Goal: Task Accomplishment & Management: Manage account settings

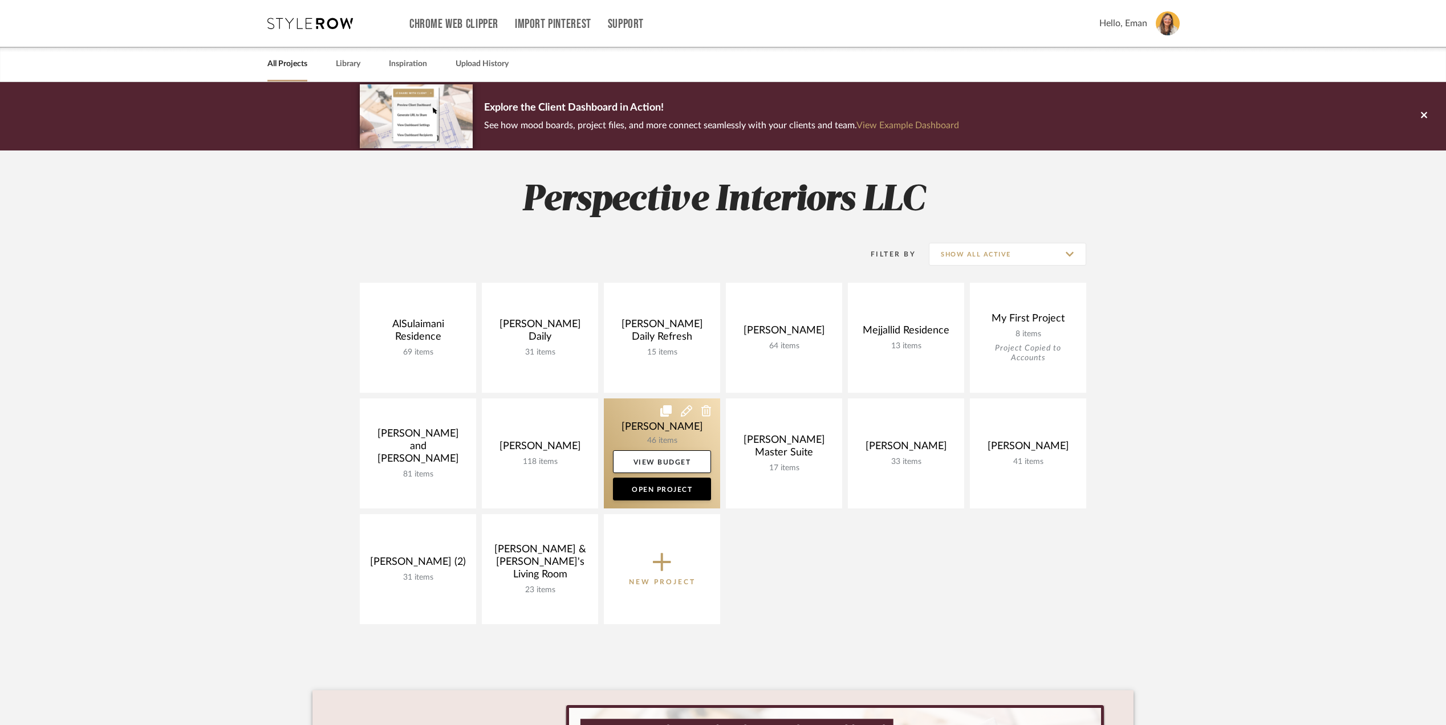
click at [619, 423] on link at bounding box center [662, 454] width 116 height 110
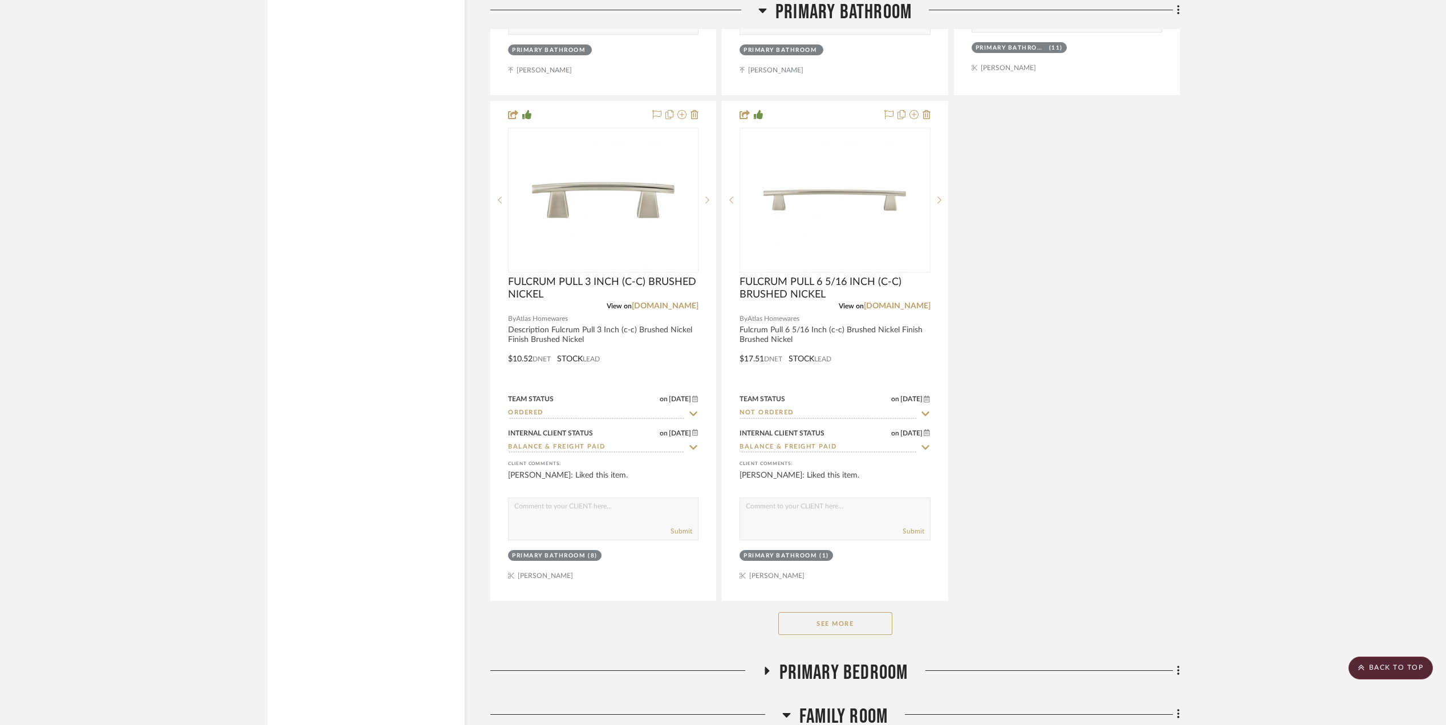
scroll to position [3878, 0]
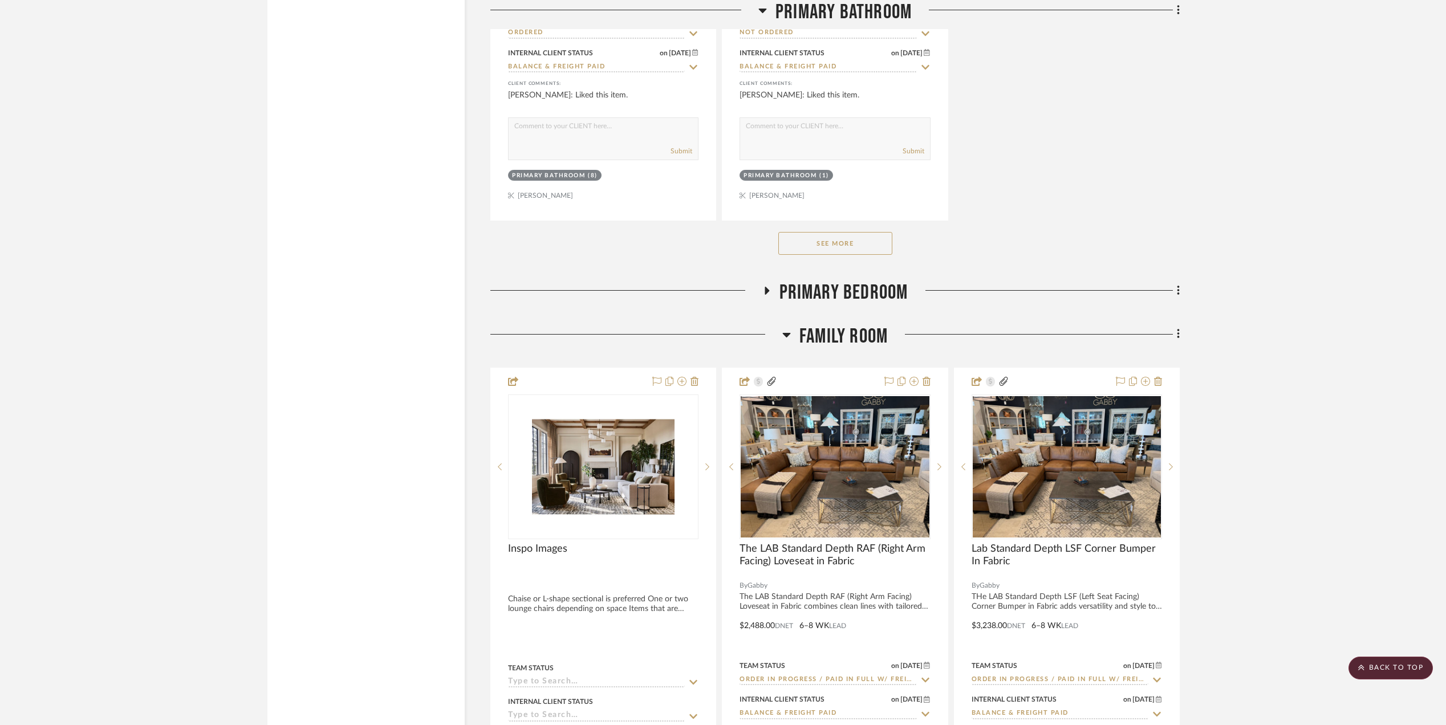
click at [836, 240] on button "See More" at bounding box center [836, 243] width 114 height 23
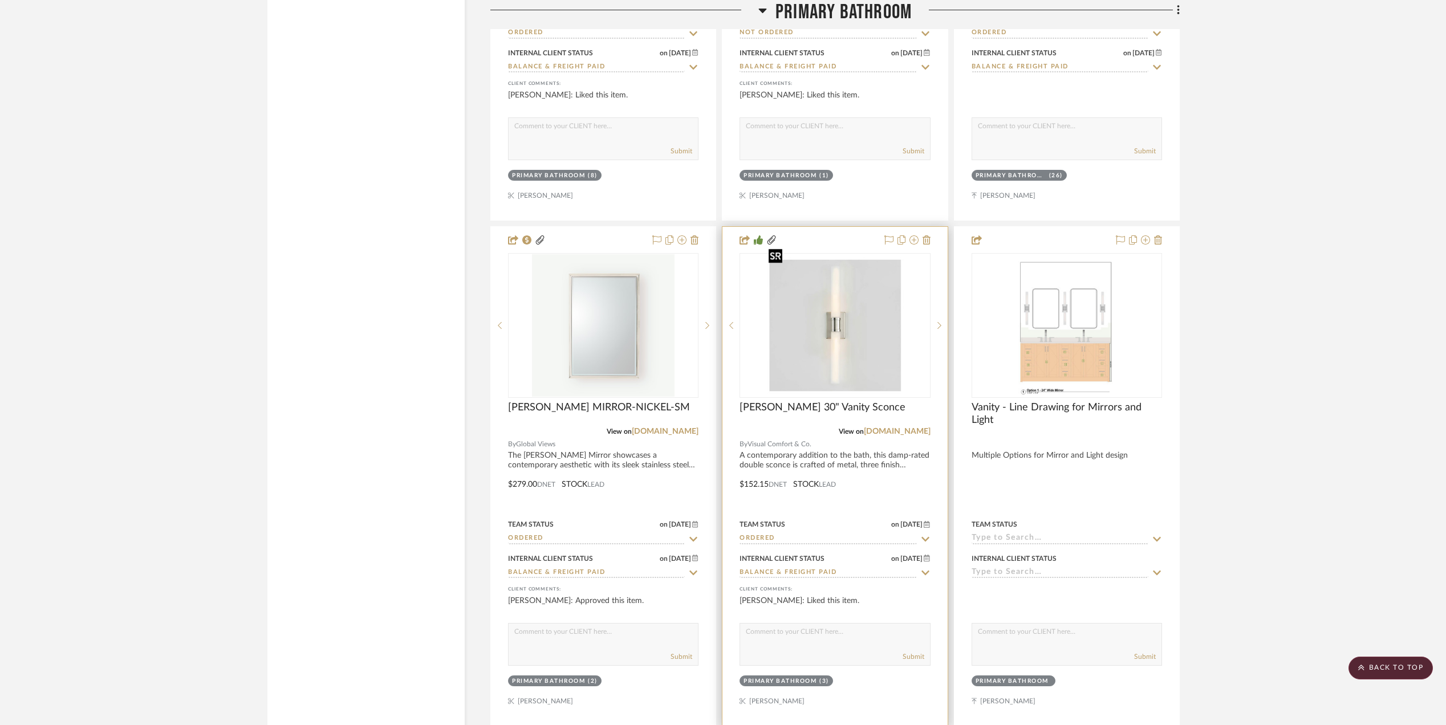
click at [856, 325] on img "0" at bounding box center [835, 325] width 143 height 143
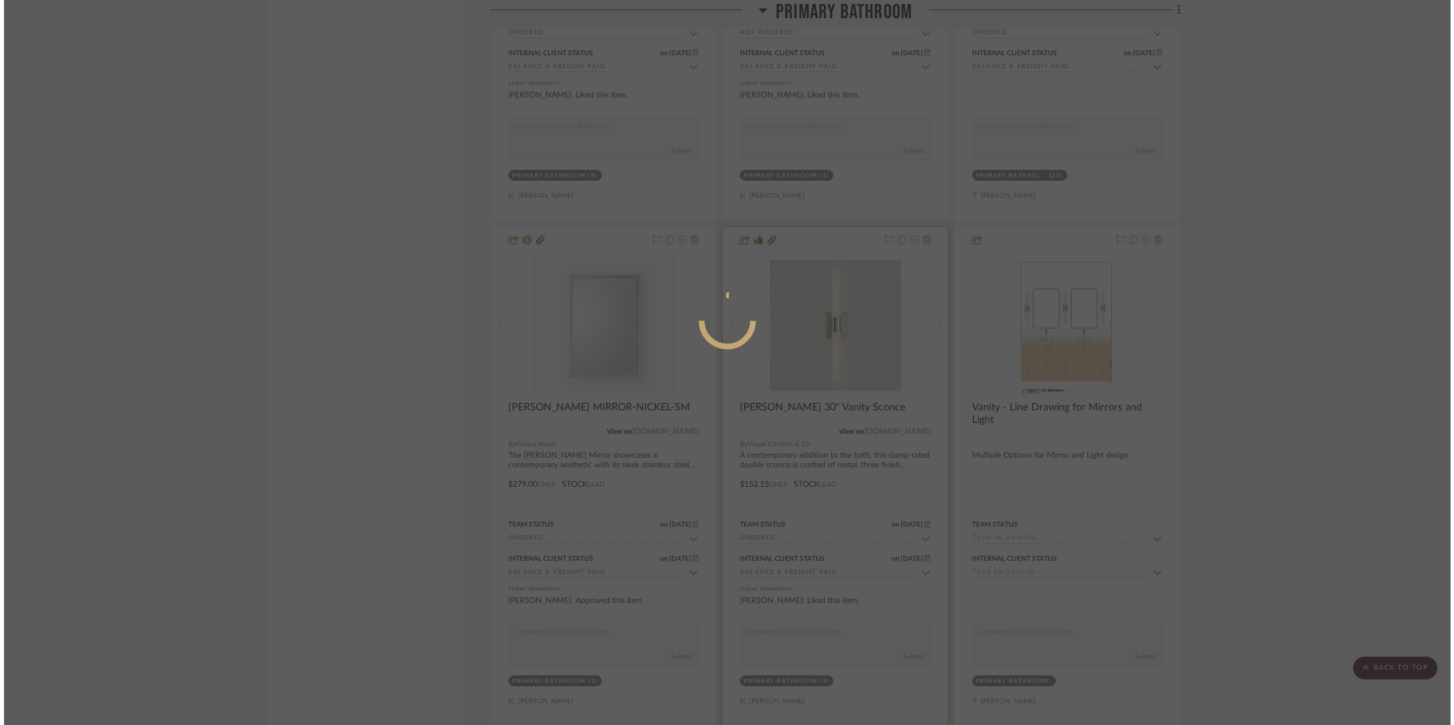
scroll to position [0, 0]
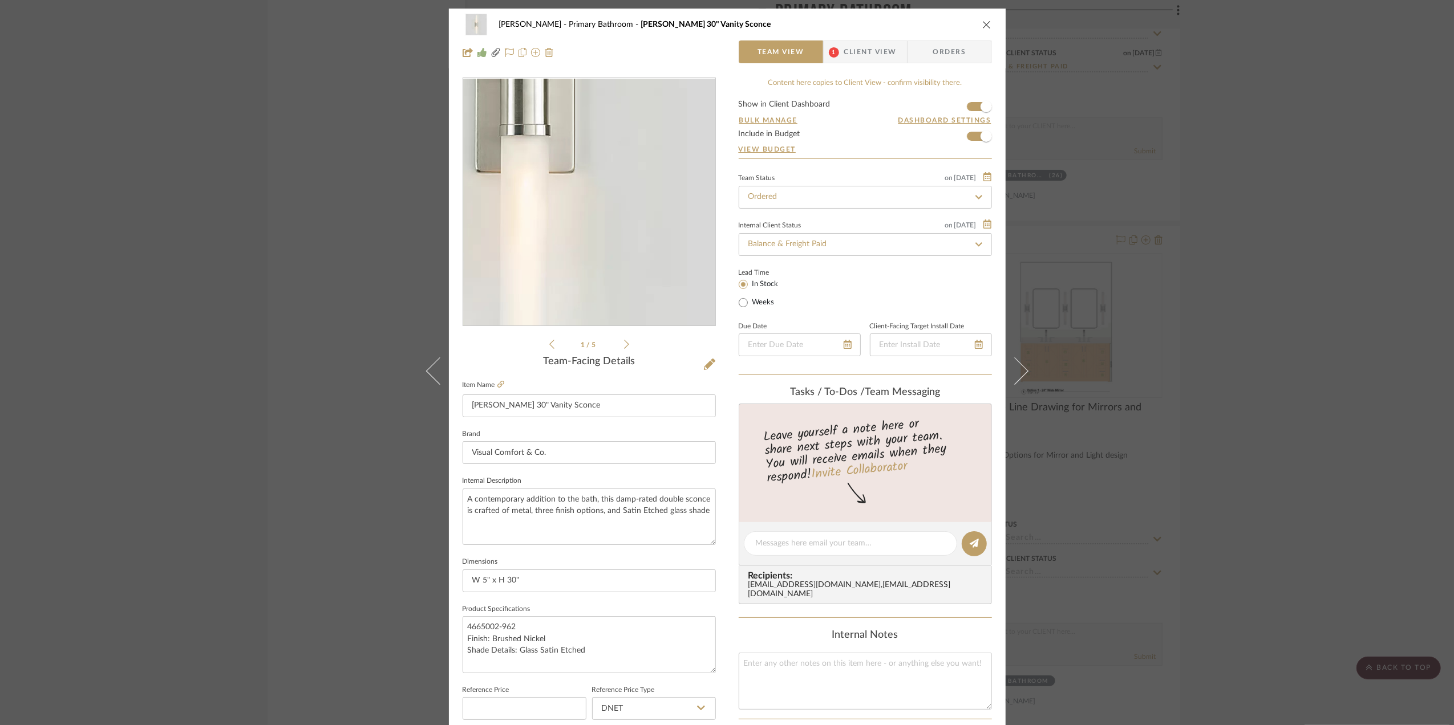
click at [607, 235] on img "0" at bounding box center [589, 203] width 248 height 248
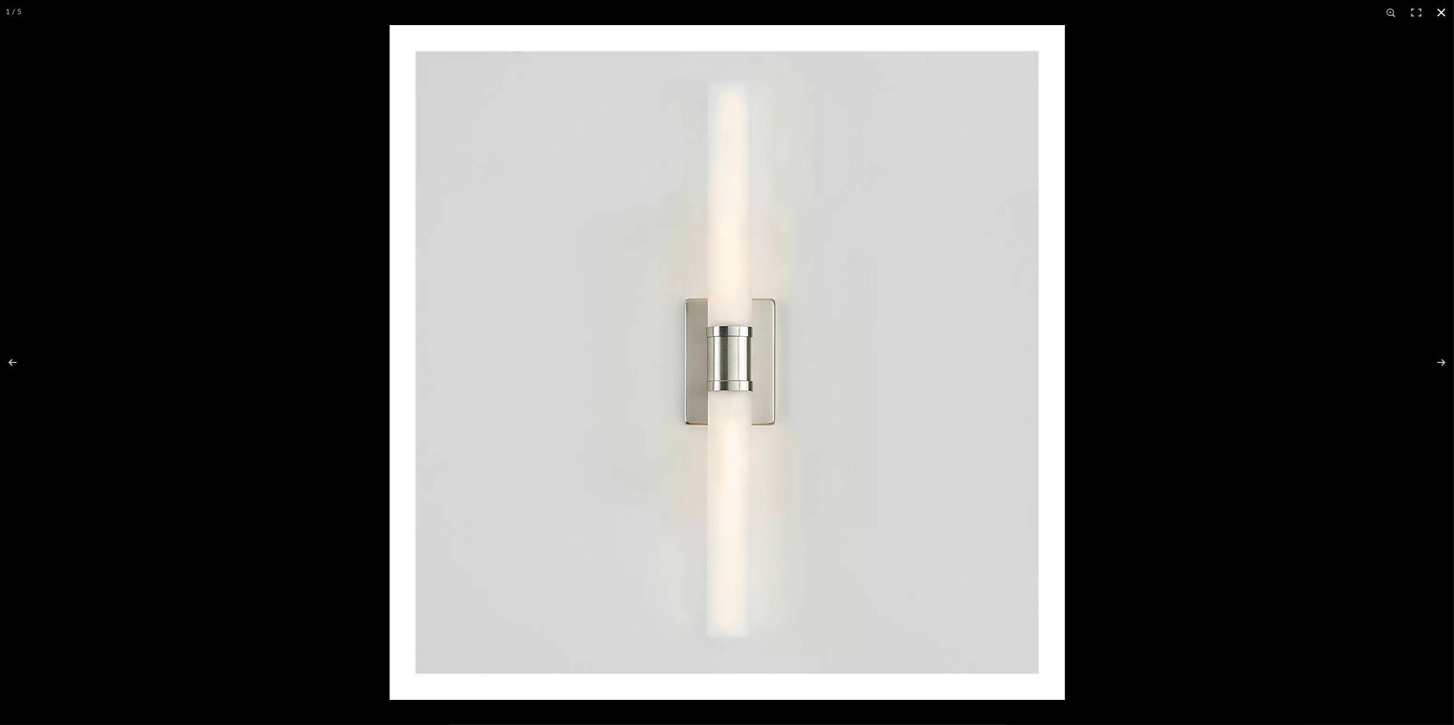
click at [1443, 8] on button at bounding box center [1441, 12] width 25 height 25
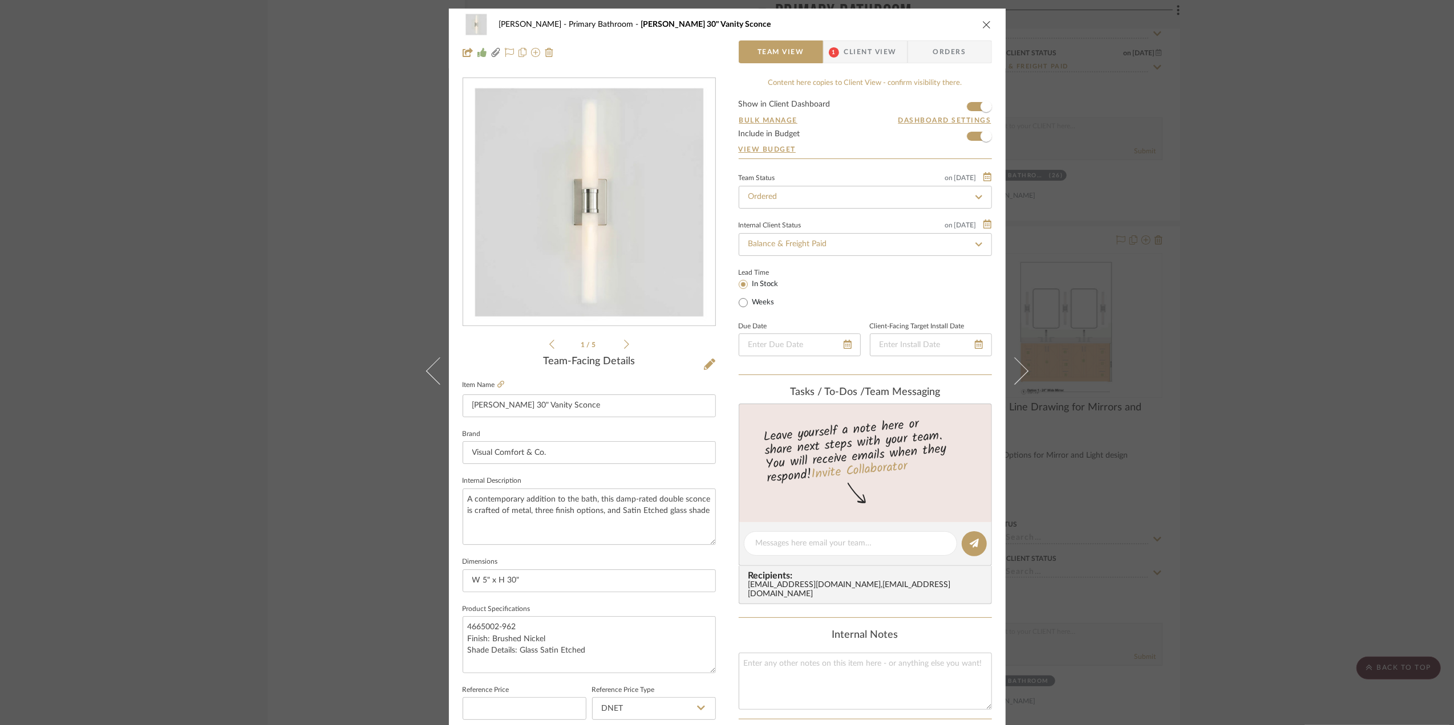
click at [1245, 283] on div "[PERSON_NAME] Primary Bathroom [PERSON_NAME] 30" Vanity Sconce Team View 1 Clie…" at bounding box center [727, 362] width 1454 height 725
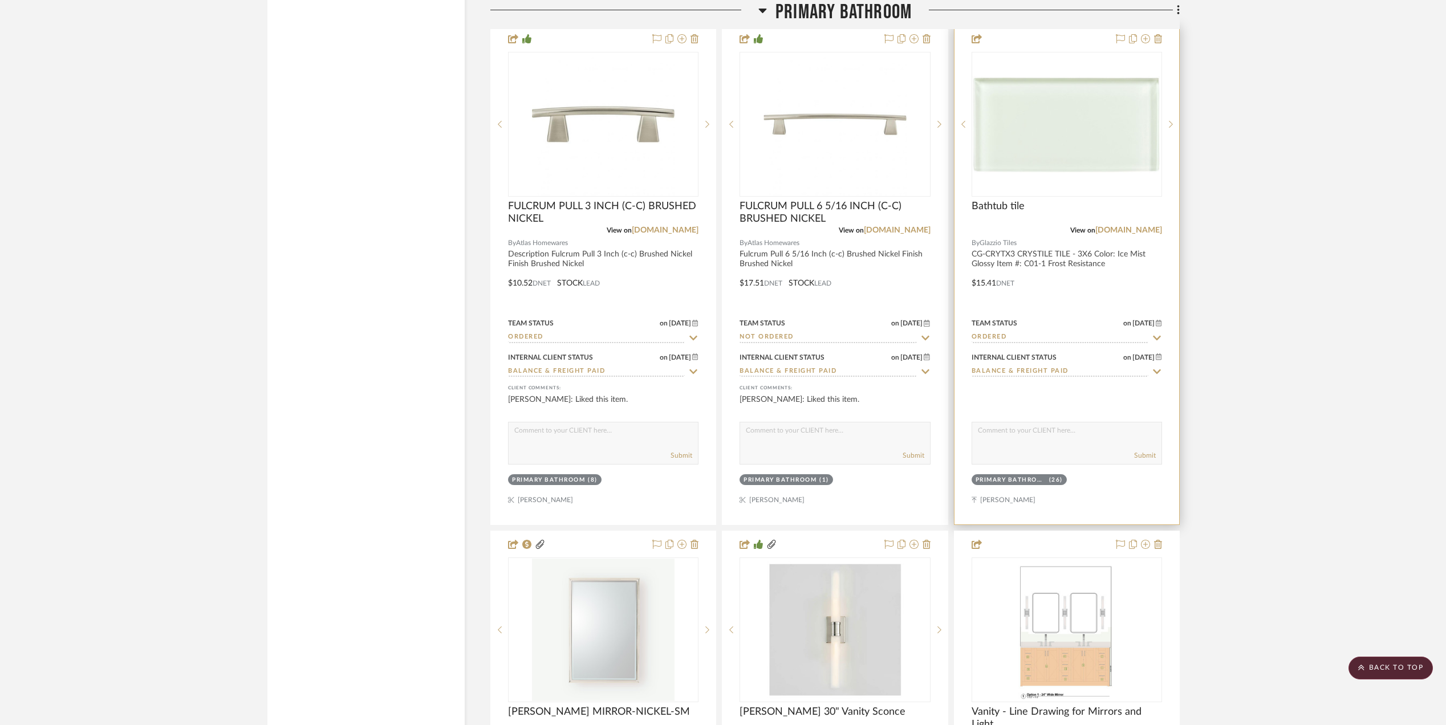
scroll to position [3878, 0]
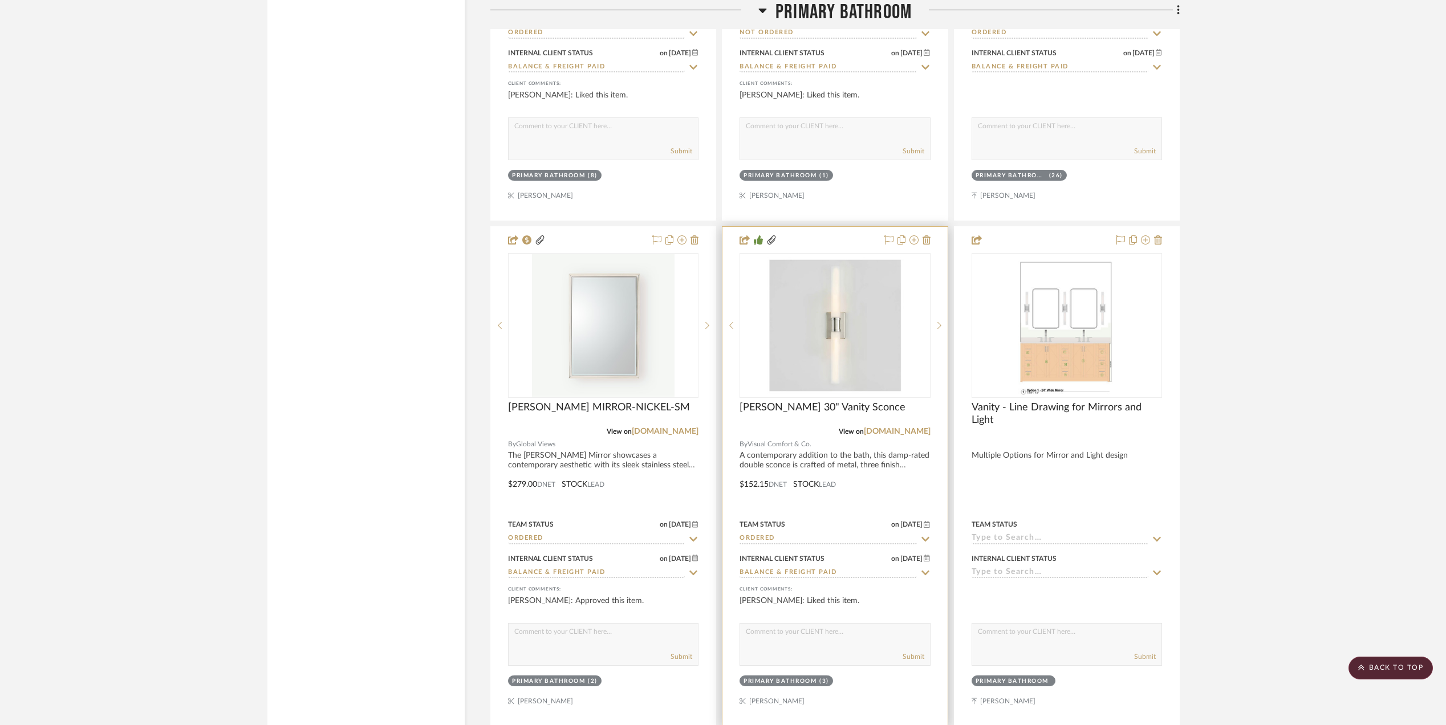
click at [931, 525] on div at bounding box center [835, 476] width 225 height 499
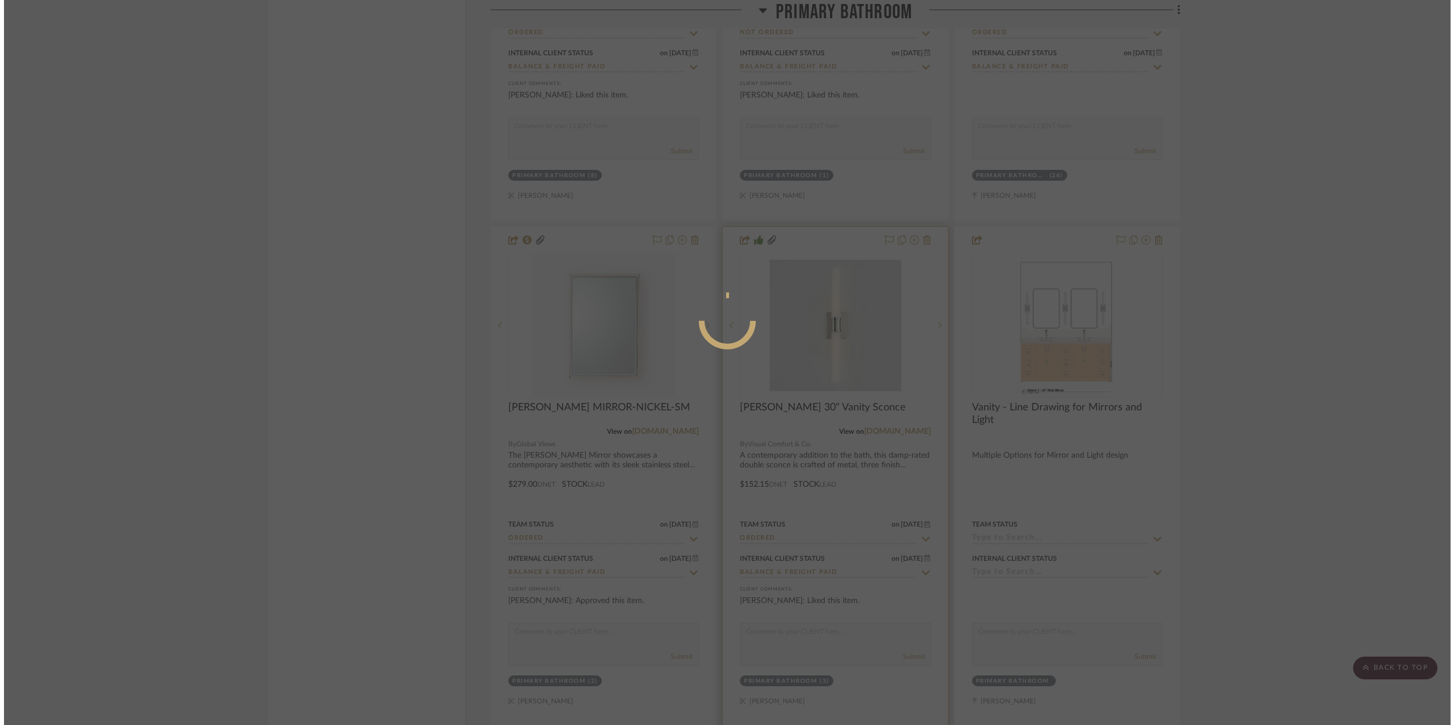
scroll to position [0, 0]
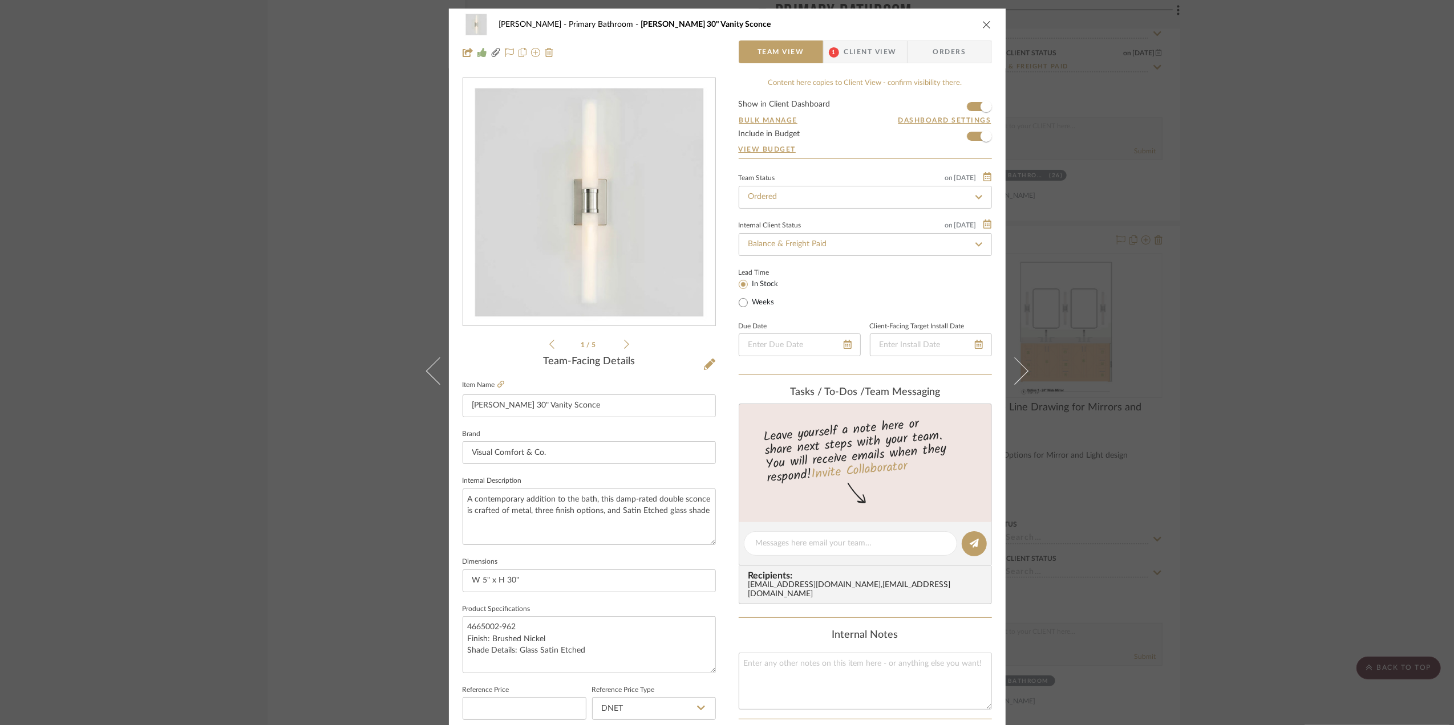
click at [982, 23] on icon "close" at bounding box center [986, 24] width 9 height 9
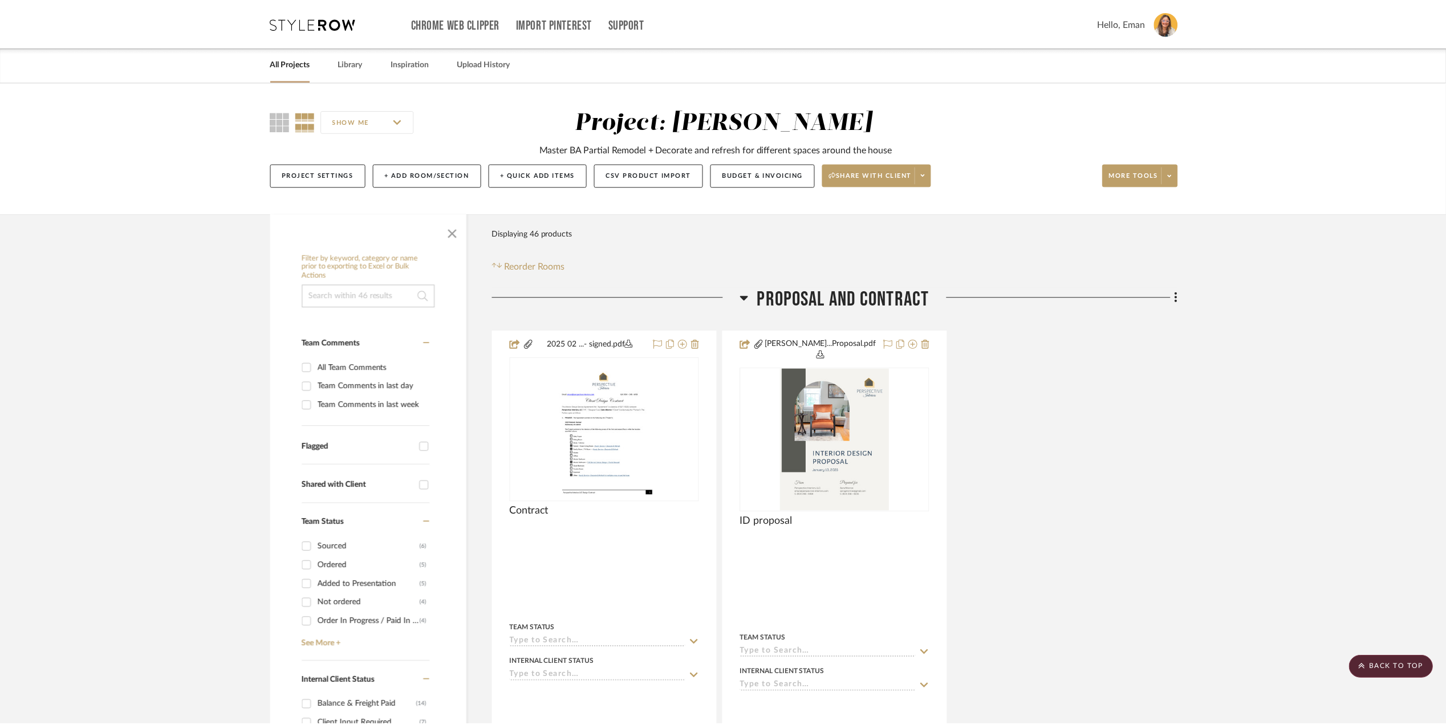
scroll to position [3878, 0]
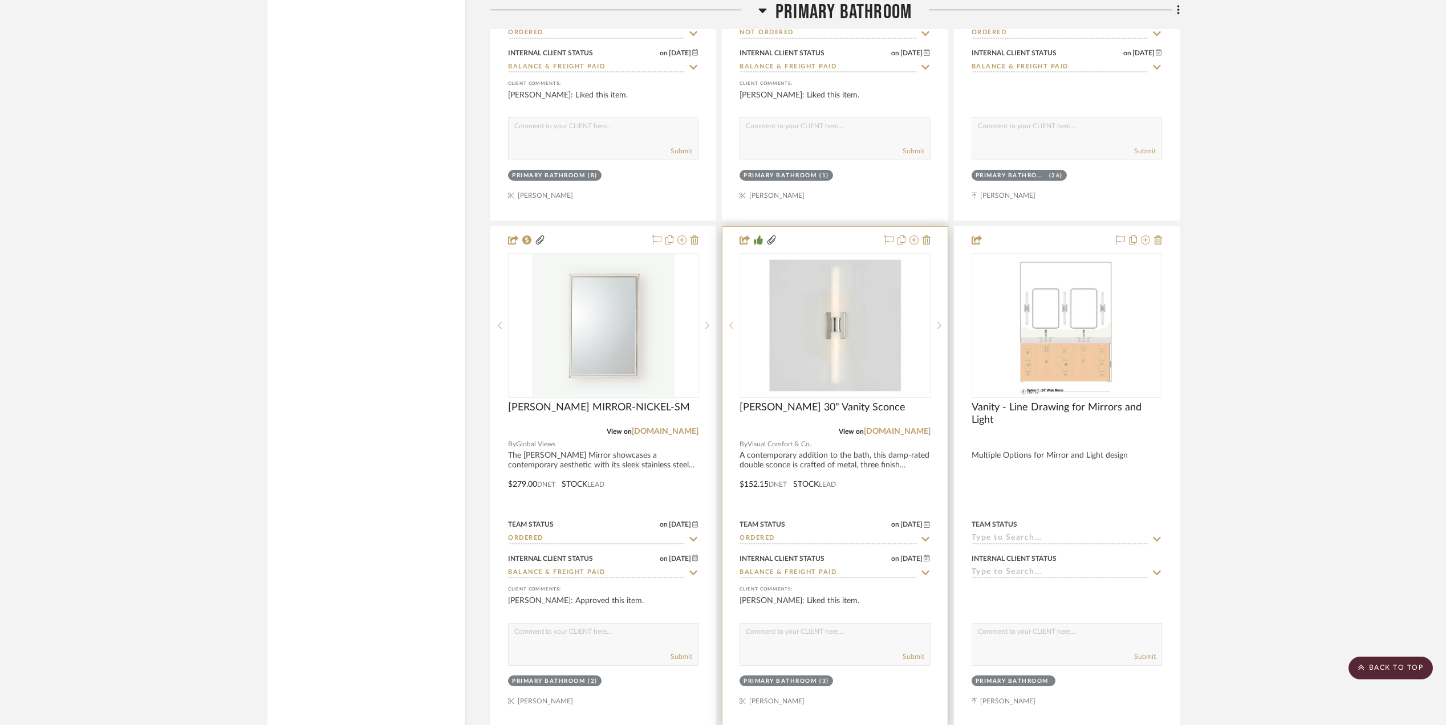
click at [789, 534] on input "Ordered" at bounding box center [828, 539] width 177 height 11
type input "delive"
click at [833, 549] on span "Installed / Delivered" at bounding box center [798, 553] width 92 height 8
type input "[DATE]"
type input "Installed / Delivered"
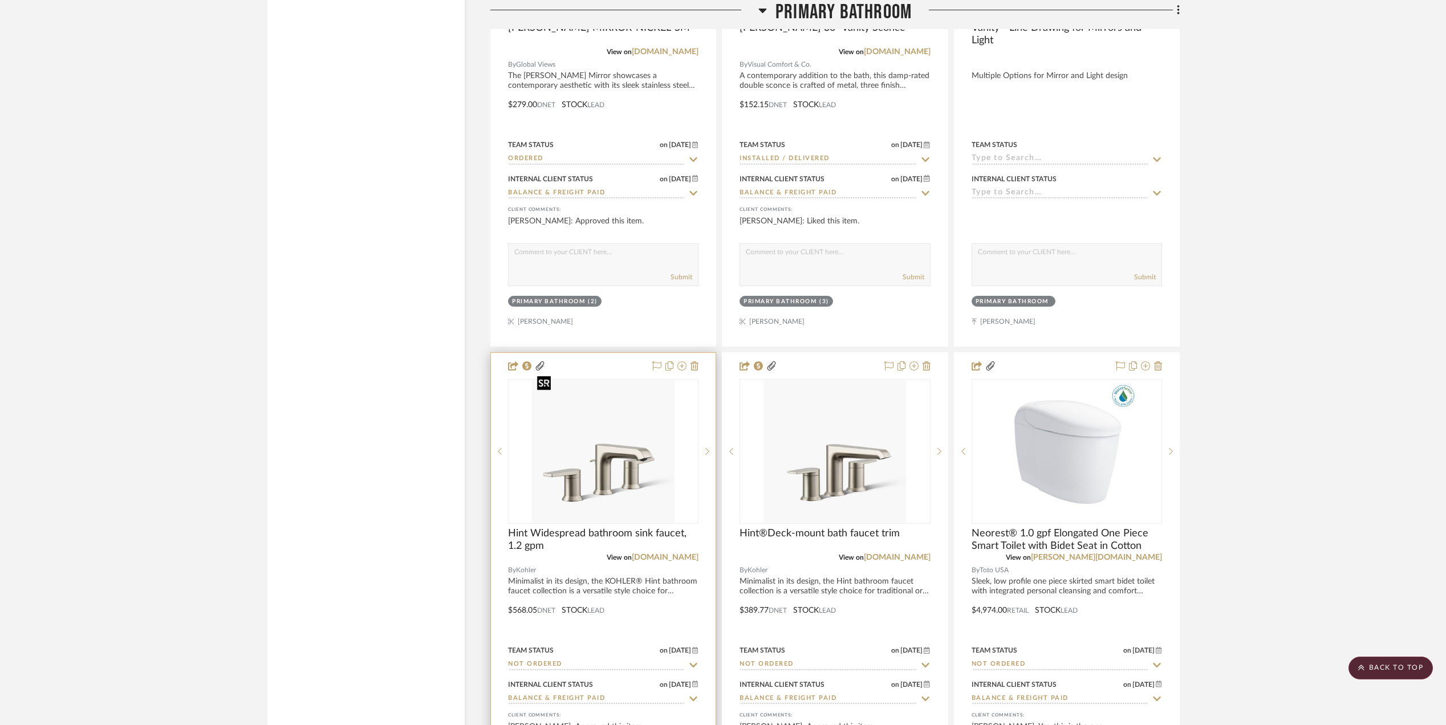
scroll to position [4335, 0]
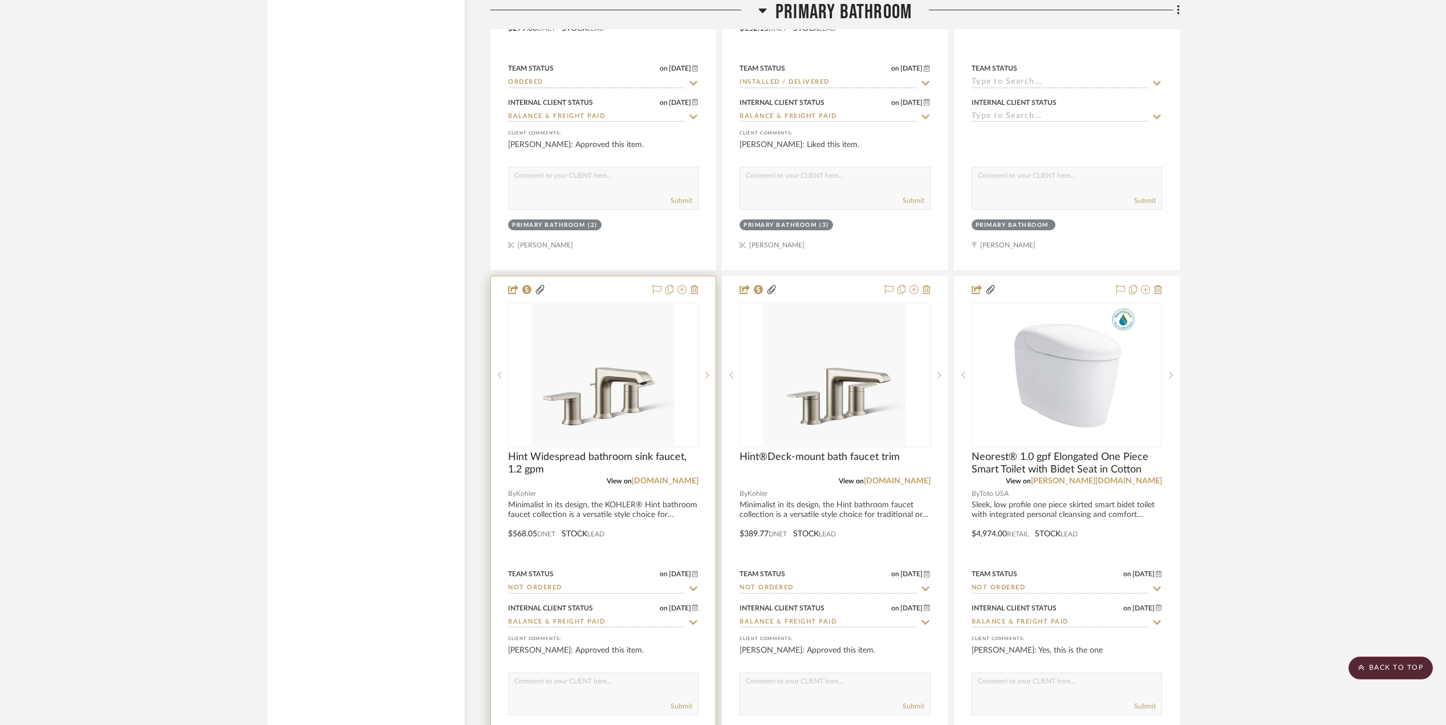
click at [568, 583] on input "Not ordered" at bounding box center [596, 588] width 177 height 11
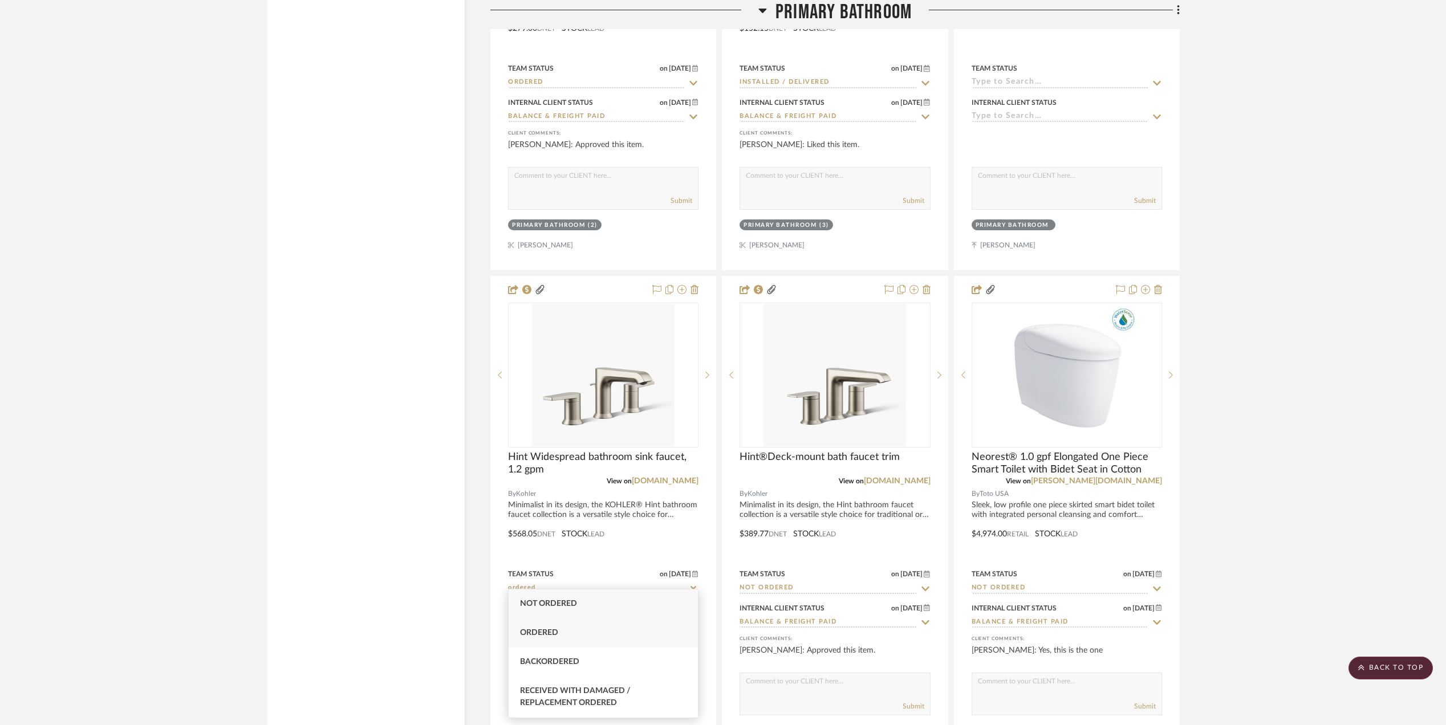
type input "ordered"
click at [558, 638] on div "Ordered" at bounding box center [603, 633] width 189 height 29
type input "[DATE]"
type input "Ordered"
click at [788, 583] on input "Not ordered" at bounding box center [828, 588] width 177 height 11
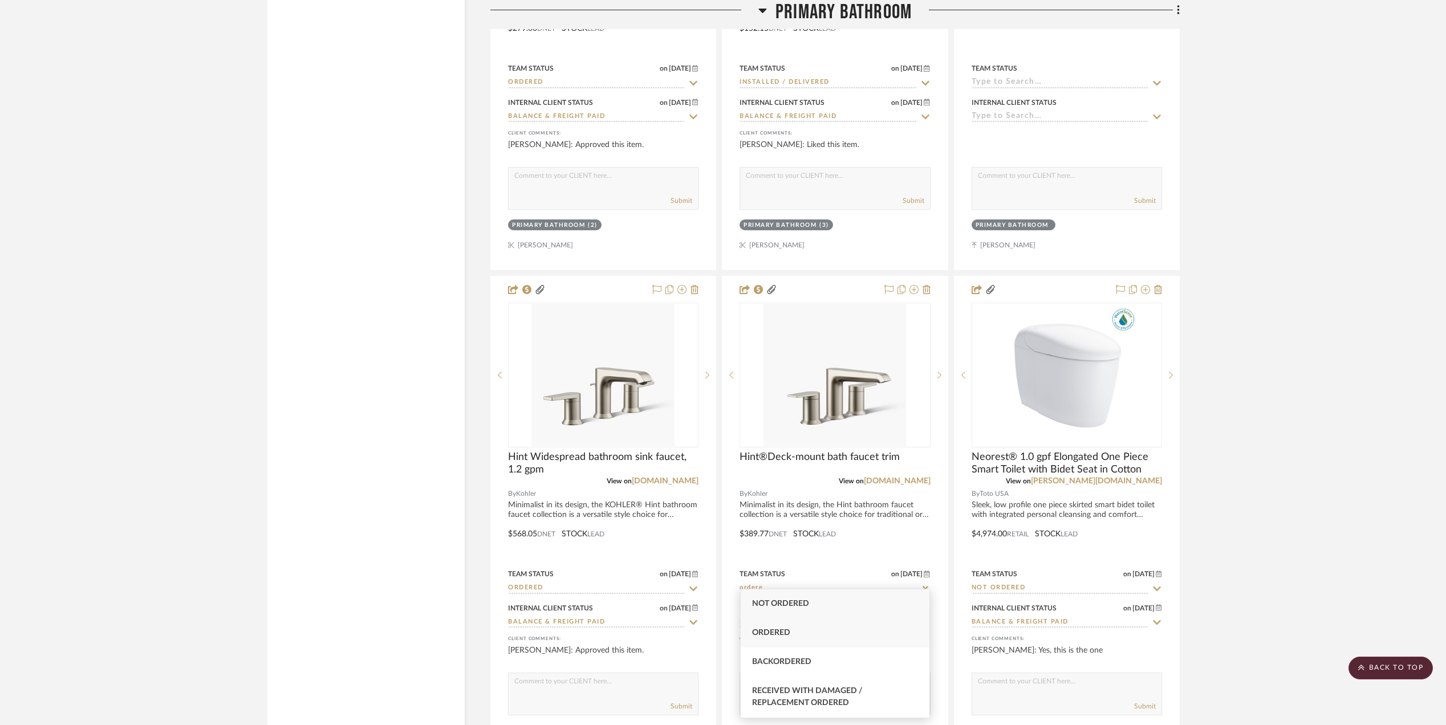
type input "ordere"
click at [760, 630] on span "Ordered" at bounding box center [771, 633] width 38 height 8
type input "[DATE]"
type input "Ordered"
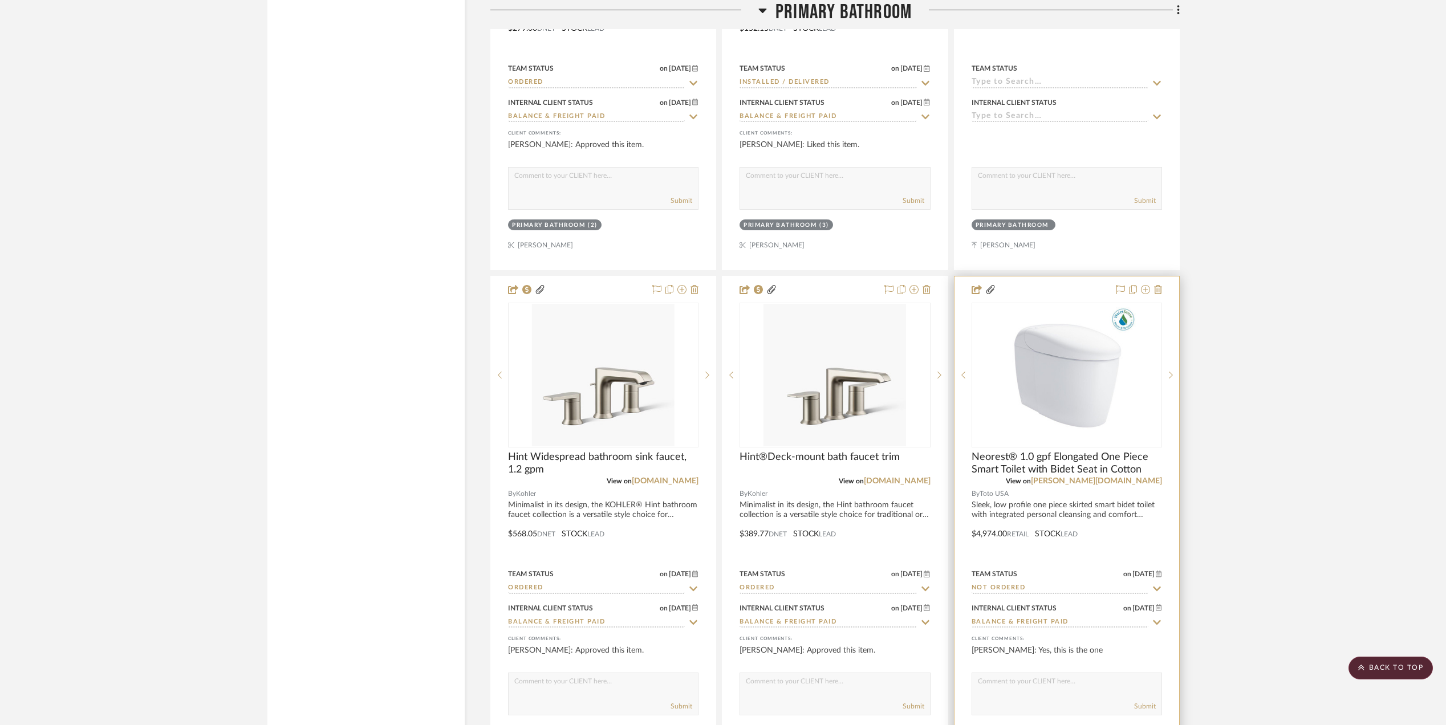
click at [1024, 583] on input "Not ordered" at bounding box center [1060, 588] width 177 height 11
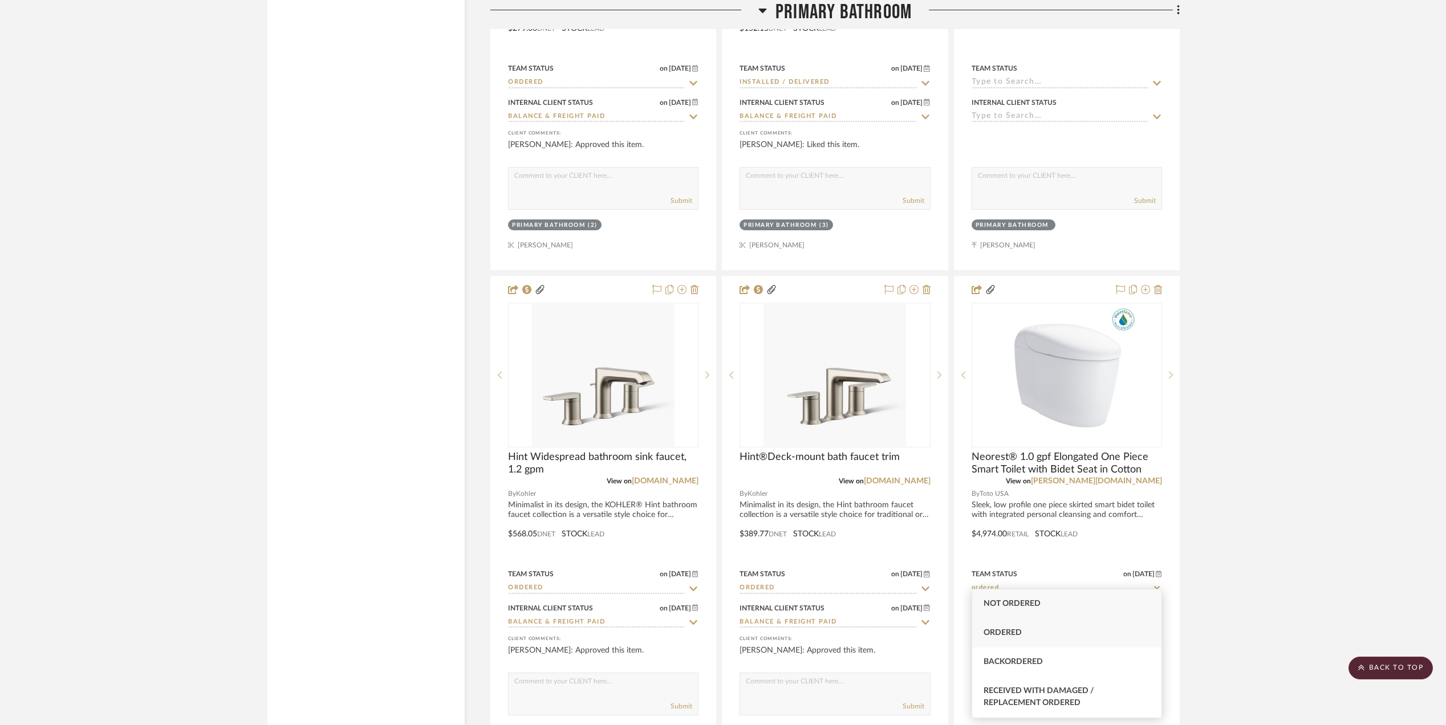
type input "ordered"
click at [995, 632] on span "Ordered" at bounding box center [1003, 633] width 38 height 8
type input "[DATE]"
type input "Ordered"
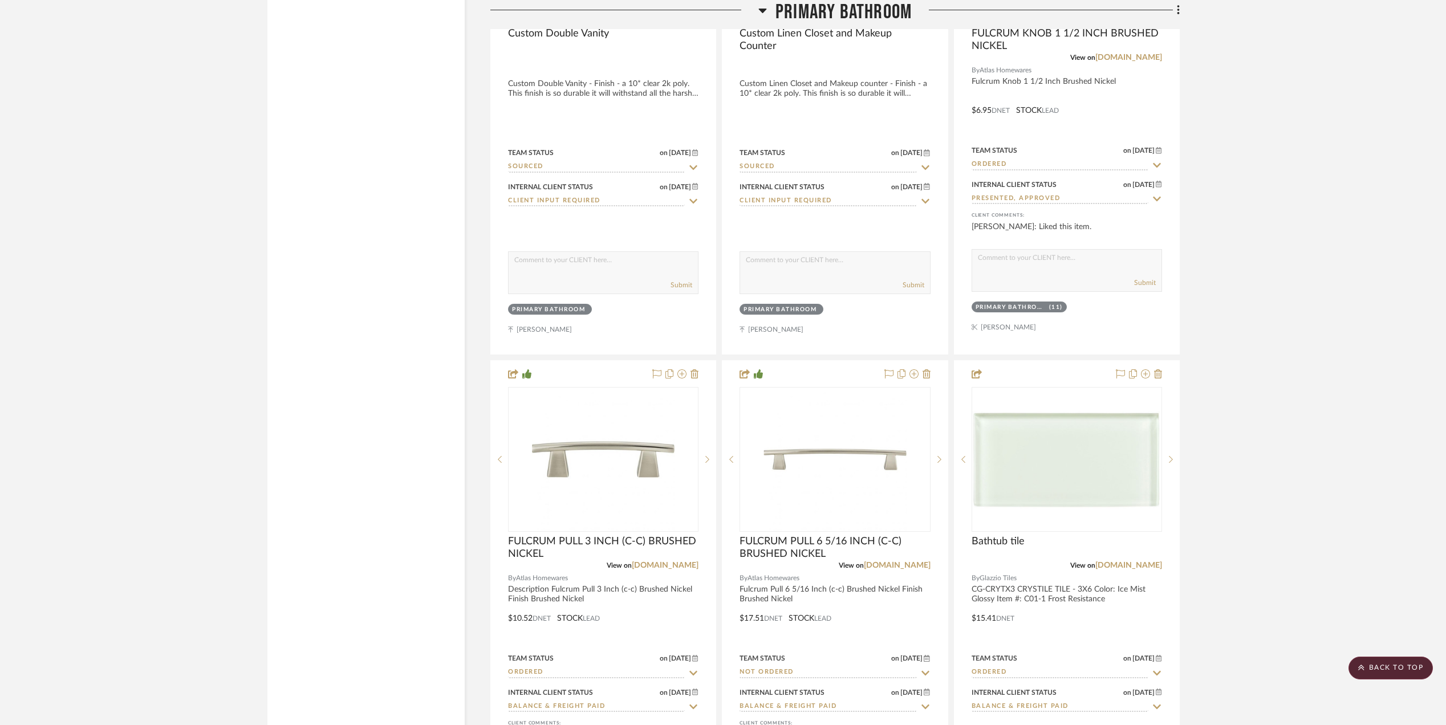
scroll to position [3346, 0]
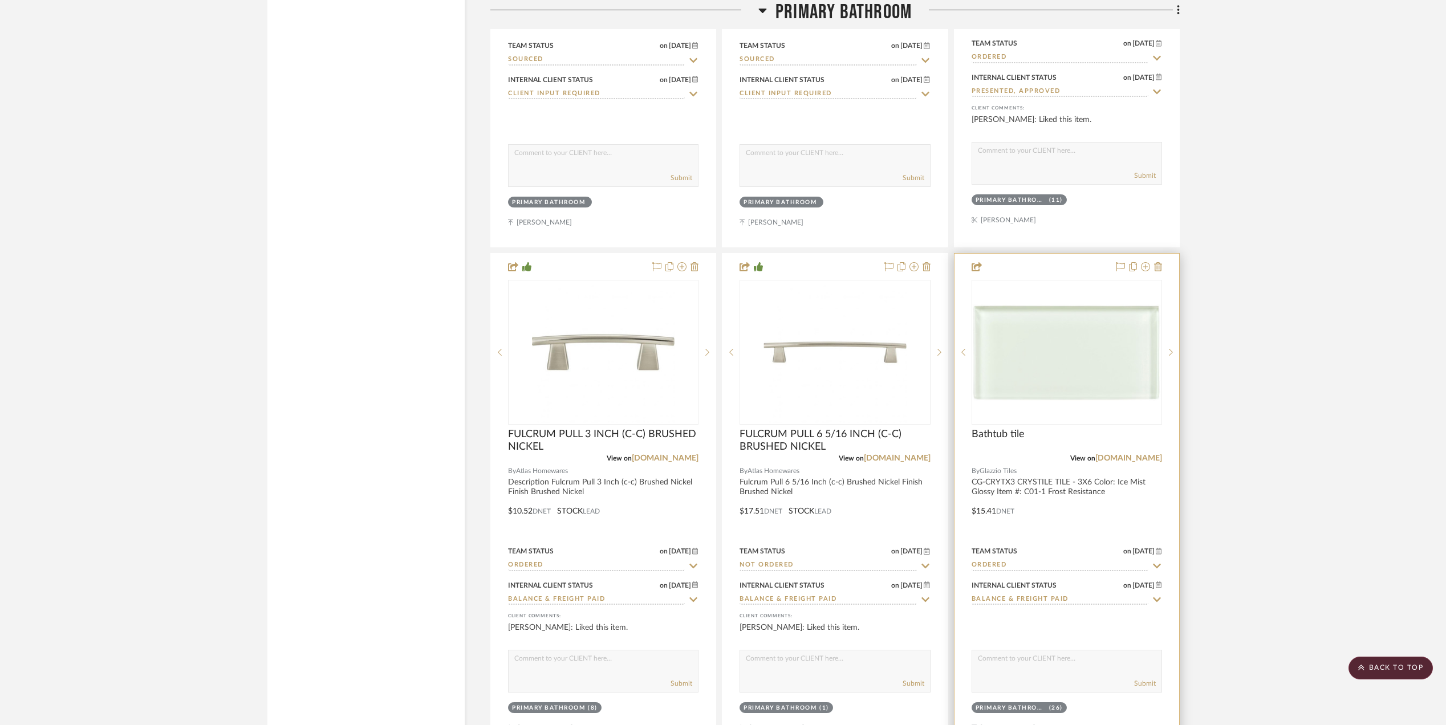
click at [1011, 561] on input "Ordered" at bounding box center [1060, 566] width 177 height 11
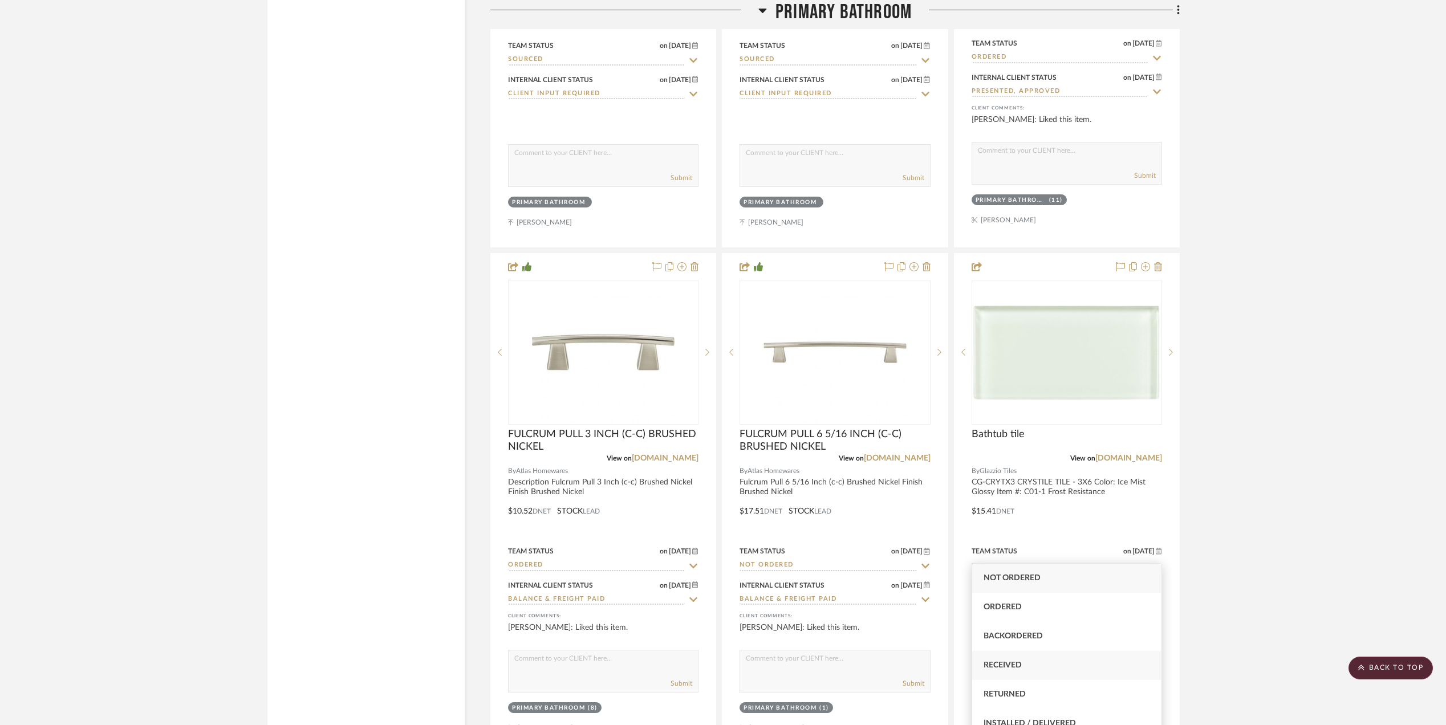
type input "re"
click at [1010, 664] on span "Received" at bounding box center [1003, 666] width 38 height 8
type input "[DATE]"
type input "Received"
click at [1266, 514] on project-details-page "SHOW ME Project: [PERSON_NAME] Master BA Partial Remodel + Decorate and refresh…" at bounding box center [723, 529] width 1446 height 7587
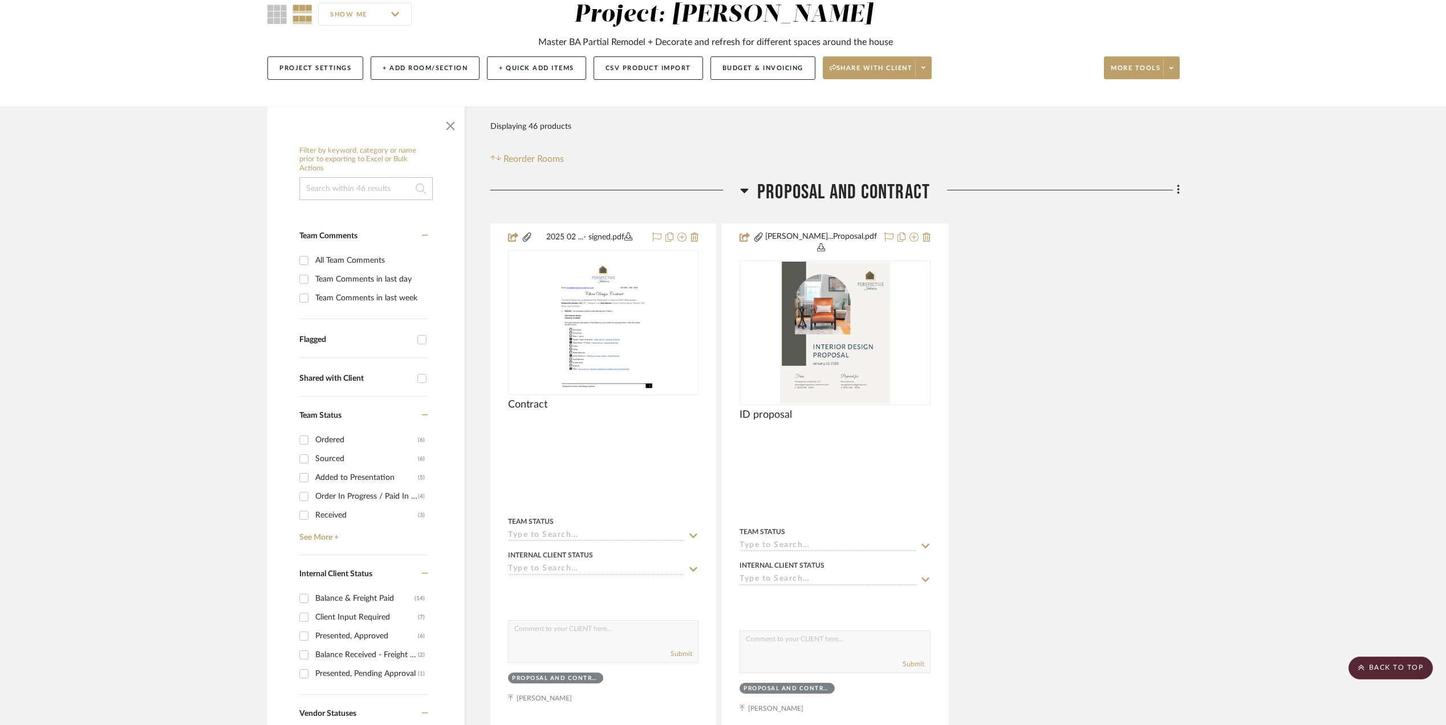
scroll to position [0, 0]
